Goal: Information Seeking & Learning: Learn about a topic

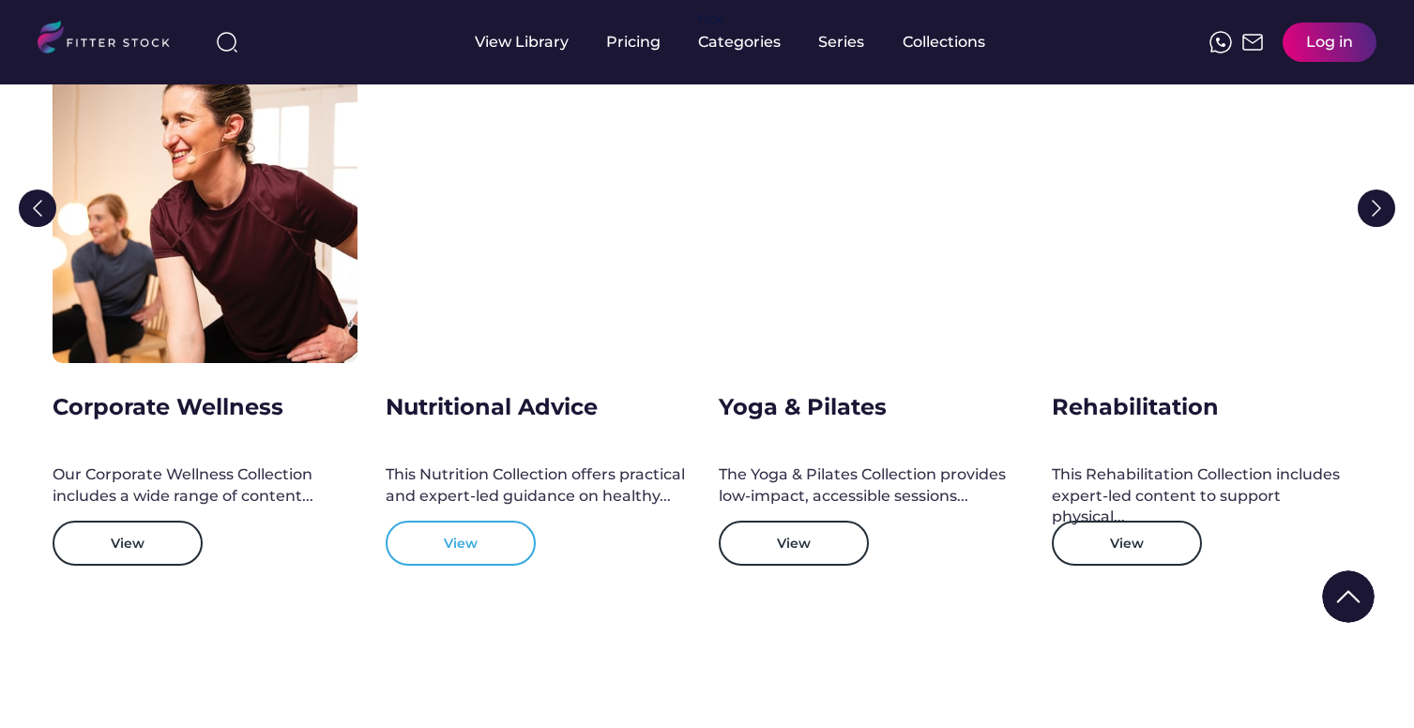
scroll to position [2904, 0]
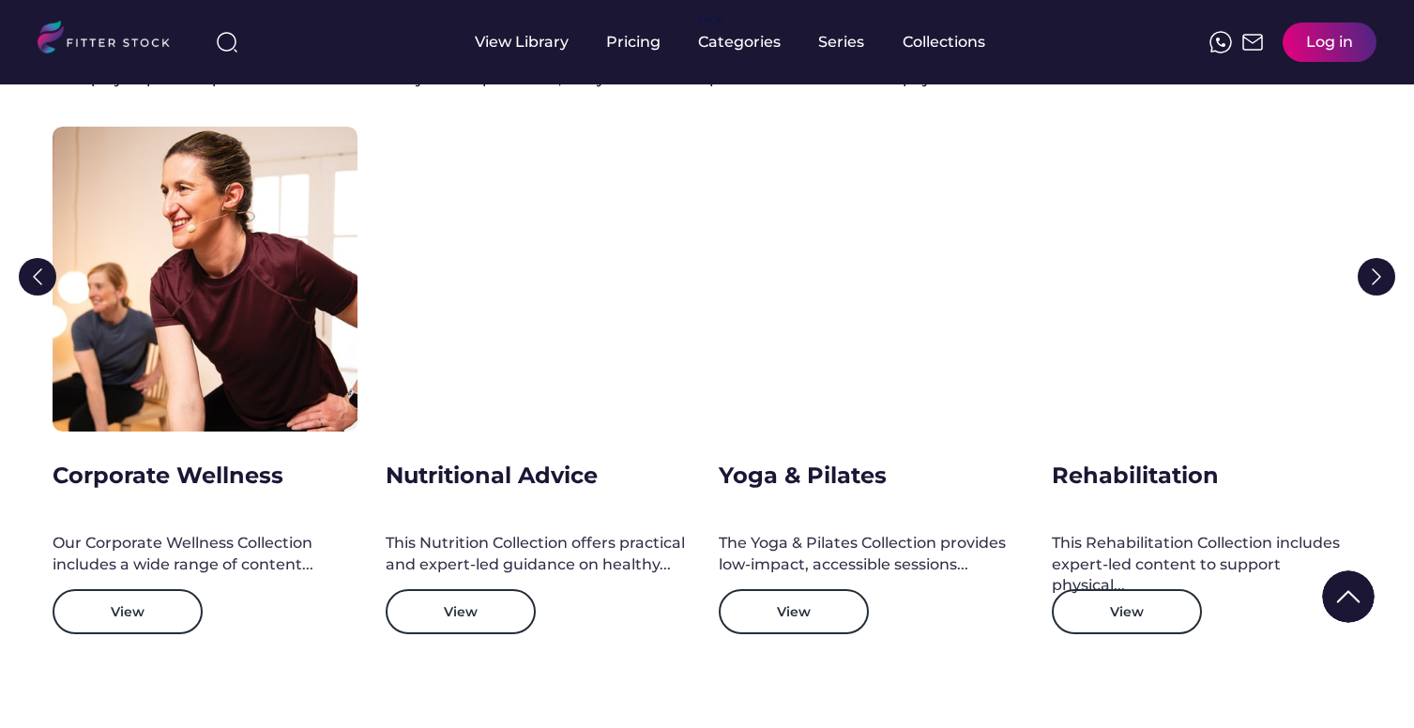
click at [47, 266] on img at bounding box center [38, 277] width 38 height 38
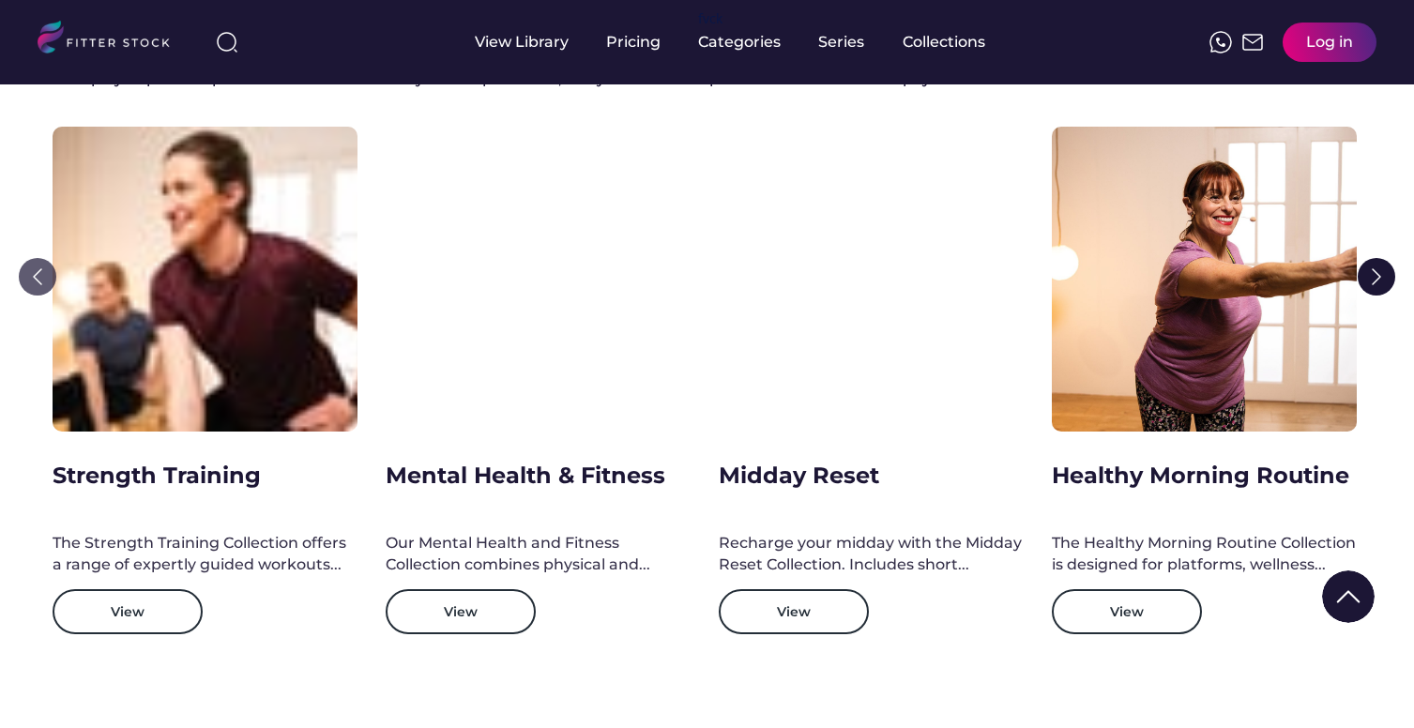
click at [34, 277] on img at bounding box center [38, 277] width 38 height 38
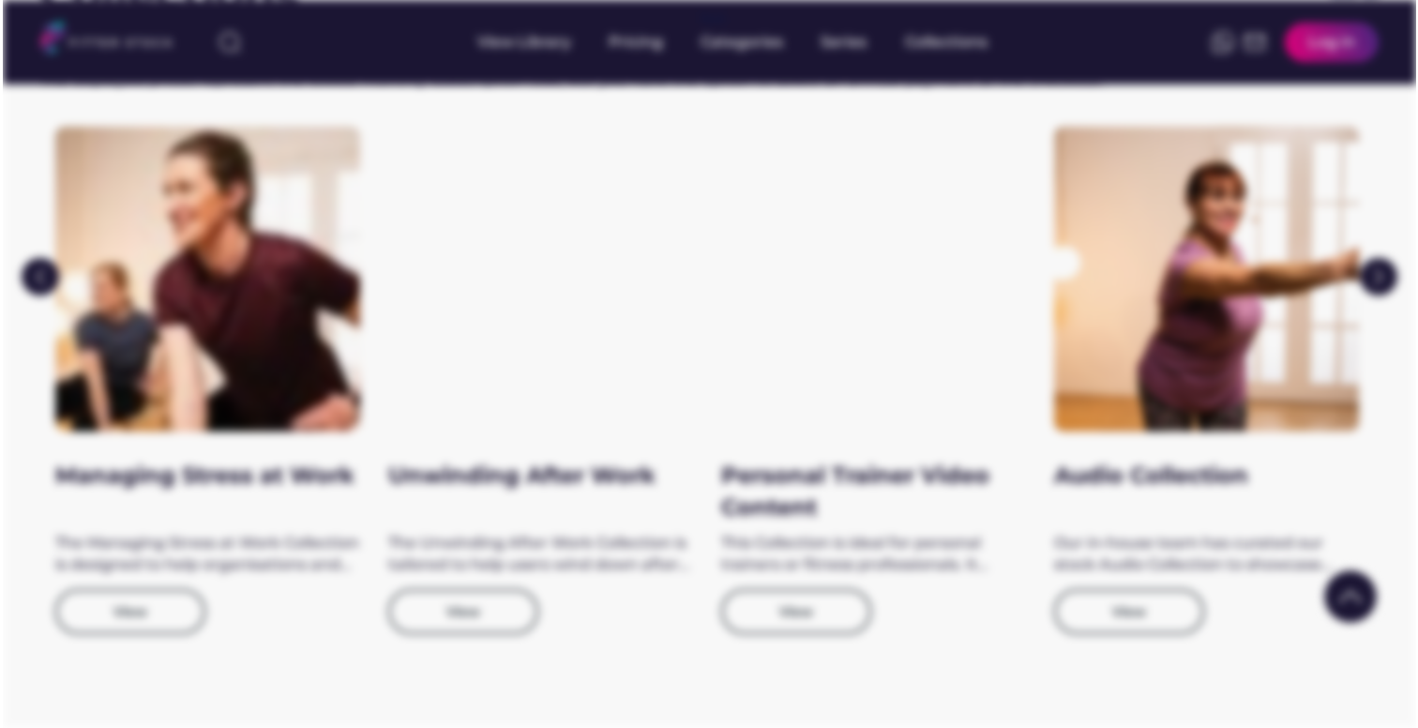
scroll to position [2905, 0]
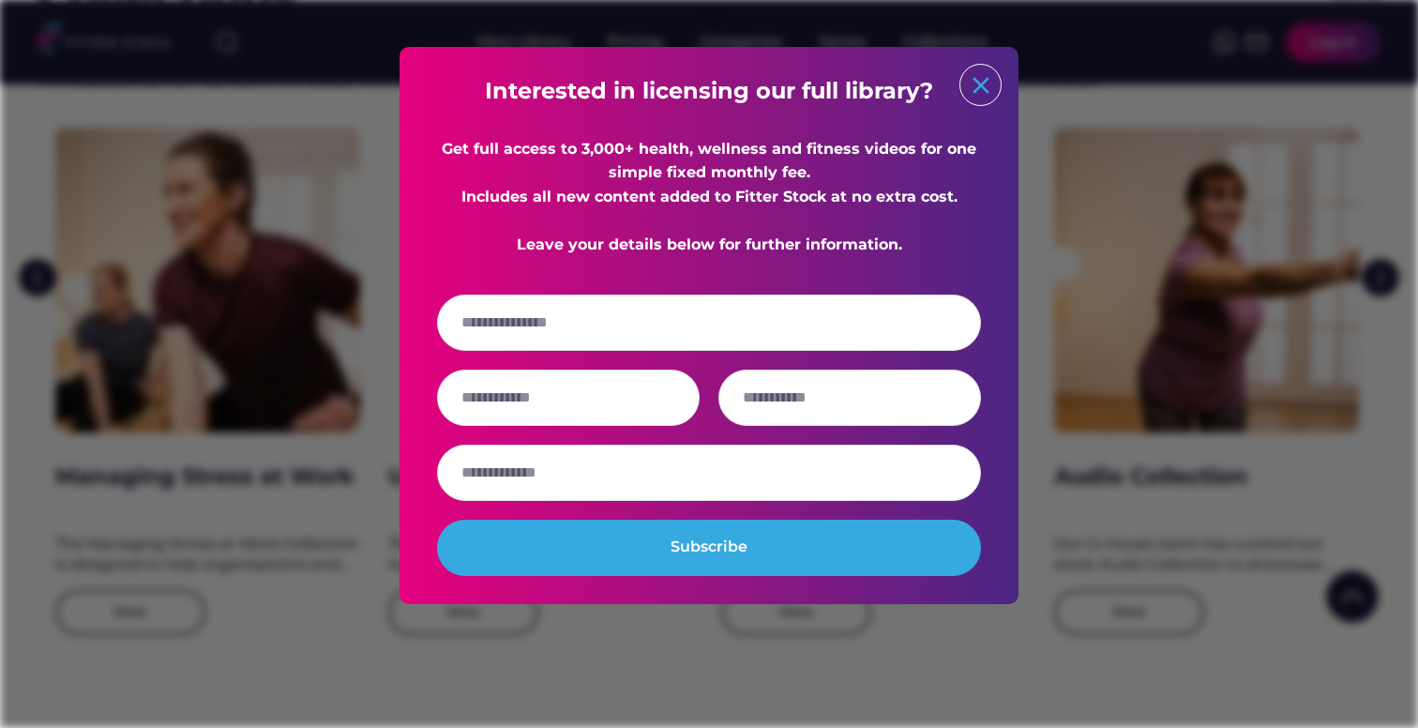
click at [976, 91] on text "close" at bounding box center [981, 85] width 28 height 28
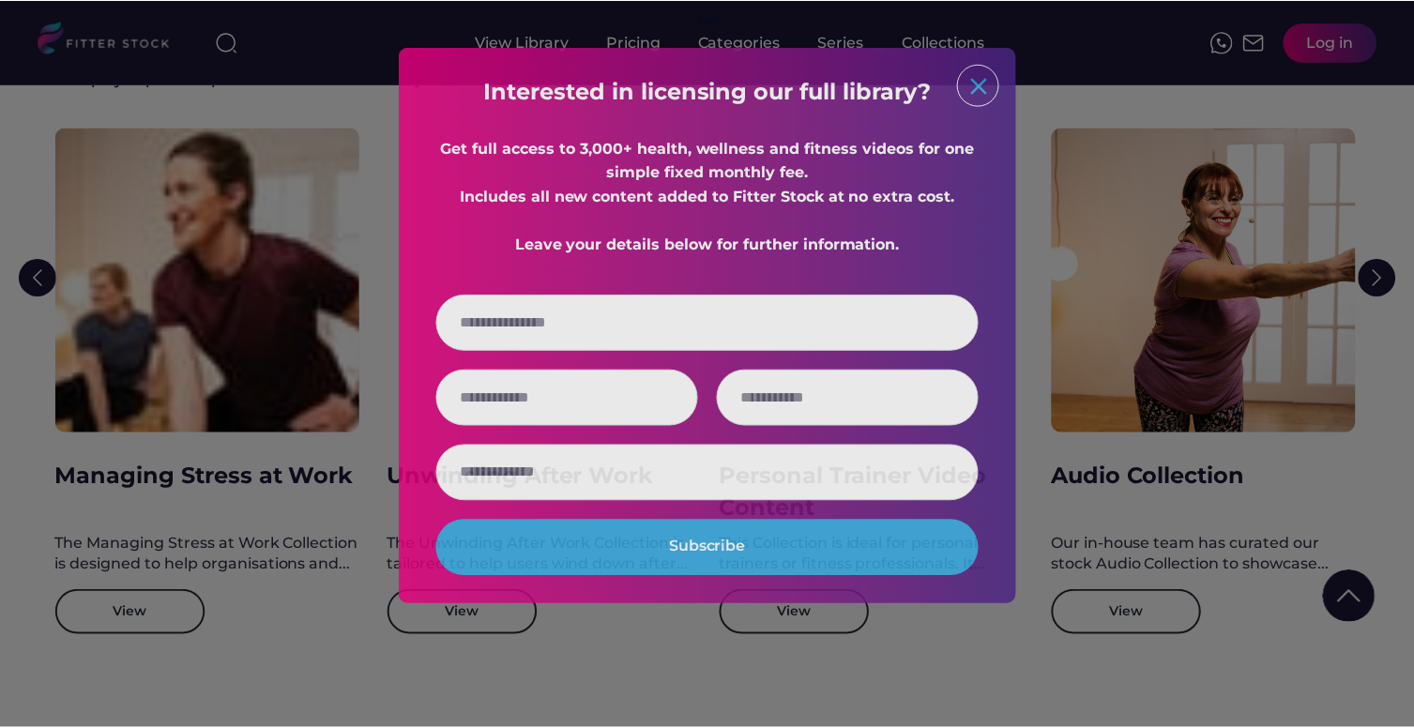
scroll to position [2904, 0]
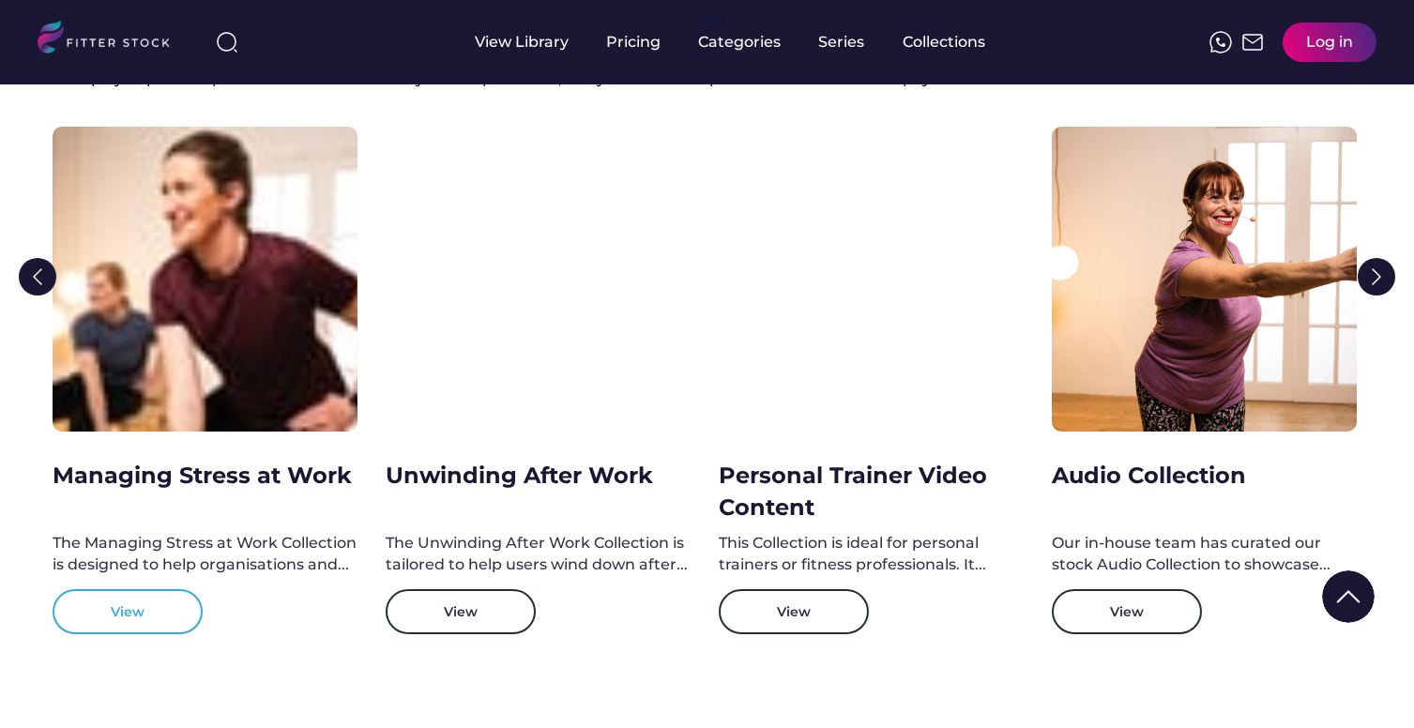
click at [140, 601] on button "View" at bounding box center [128, 611] width 150 height 45
